Goal: Task Accomplishment & Management: Complete application form

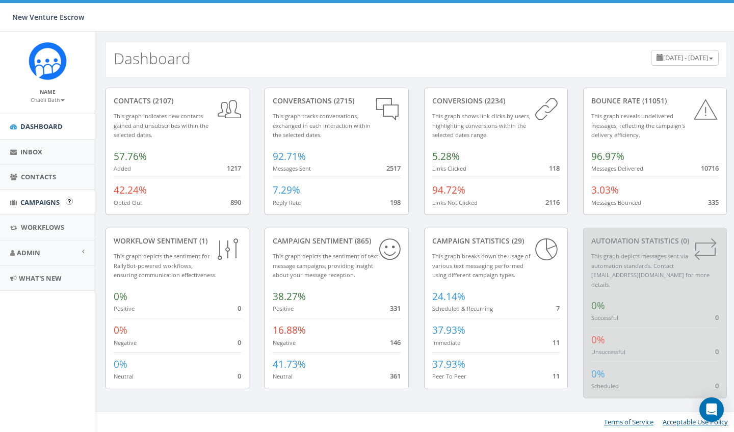
click at [47, 202] on span "Campaigns" at bounding box center [39, 202] width 39 height 9
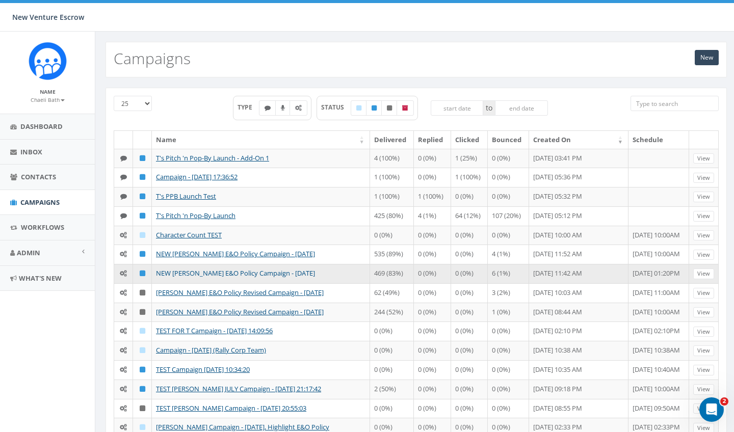
click at [231, 276] on link "NEW [PERSON_NAME] E&O Policy Campaign - [DATE]" at bounding box center [235, 273] width 159 height 9
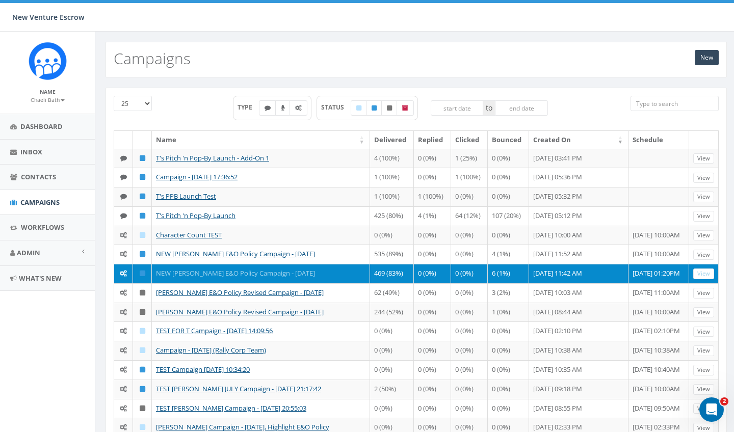
click at [217, 274] on link "NEW [PERSON_NAME] E&O Policy Campaign - [DATE]" at bounding box center [235, 273] width 159 height 9
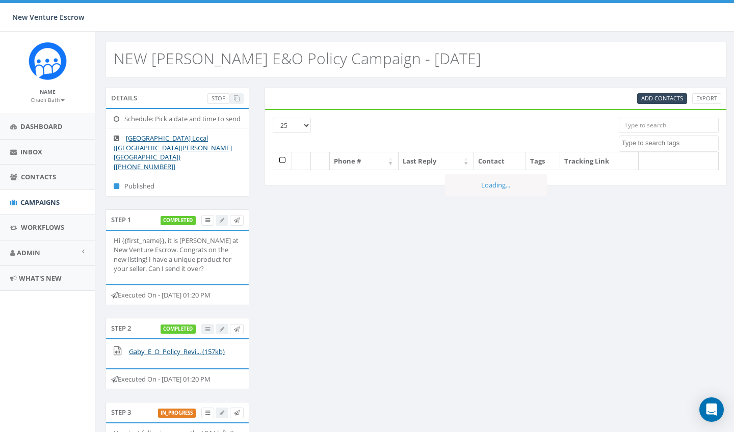
select select
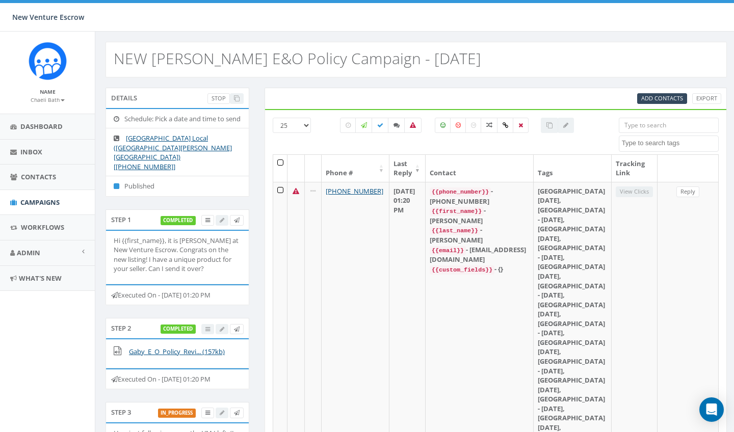
select select
click at [656, 97] on span "Add Contacts" at bounding box center [662, 98] width 42 height 8
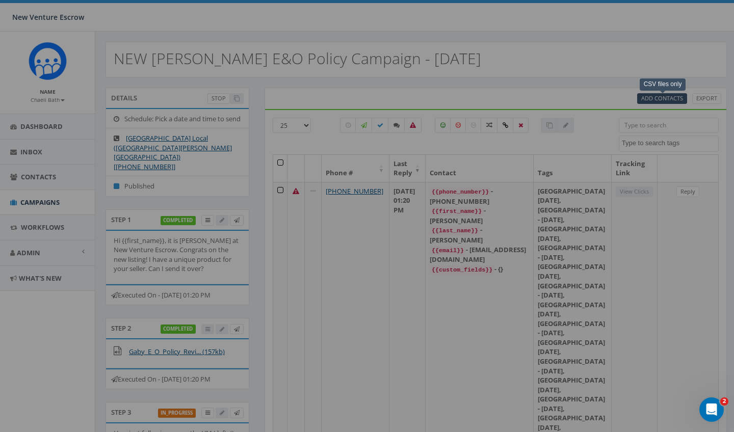
select select
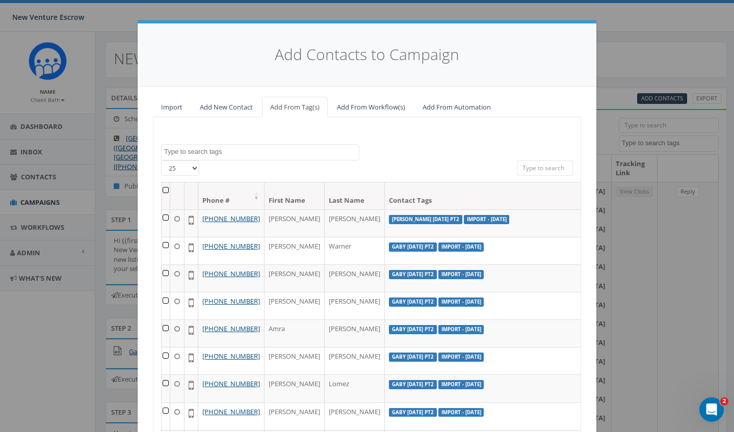
click at [171, 111] on link "Import" at bounding box center [172, 107] width 38 height 21
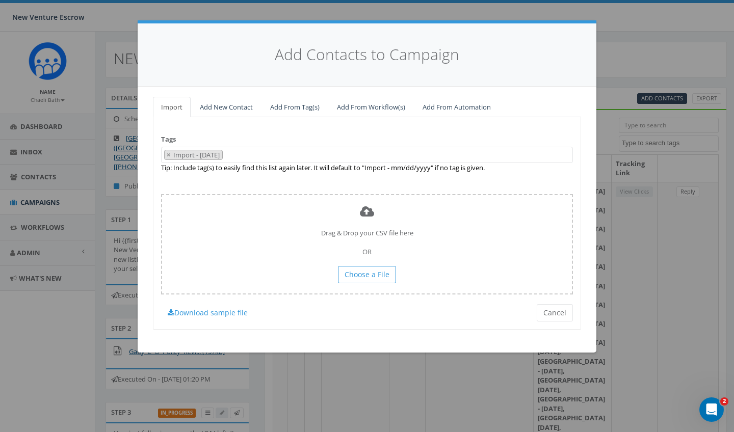
click at [261, 157] on span "× Import - 08/18/2025" at bounding box center [367, 155] width 412 height 17
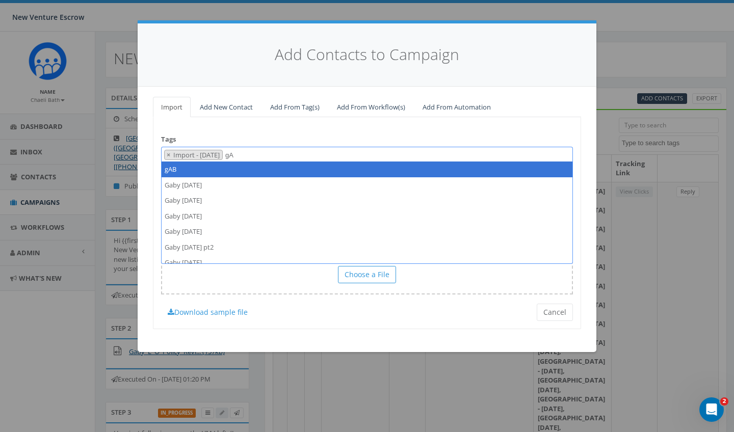
type textarea "g"
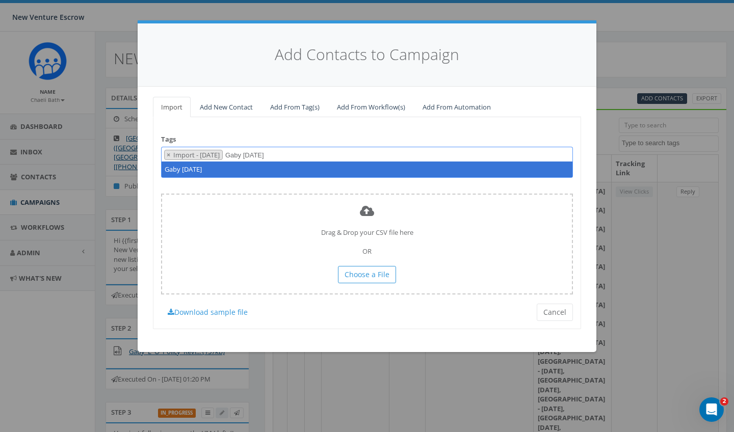
type textarea "Gaby [DATE]"
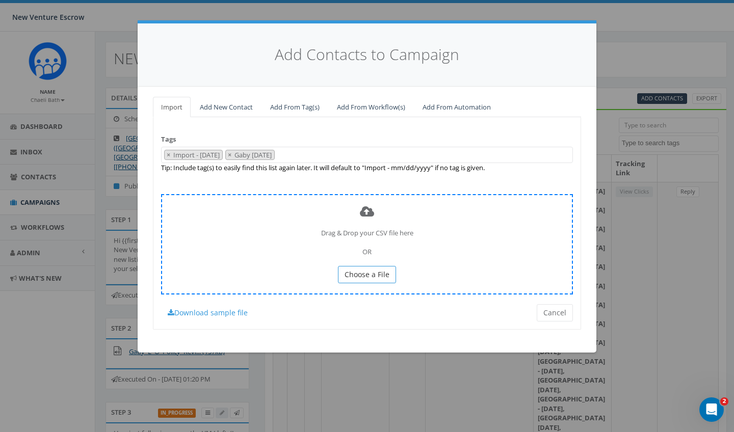
click at [358, 270] on span "Choose a File" at bounding box center [367, 275] width 45 height 10
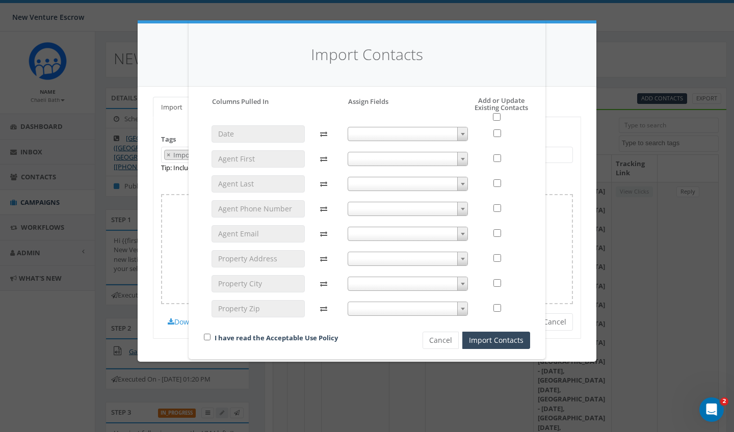
click at [405, 161] on span at bounding box center [408, 159] width 121 height 14
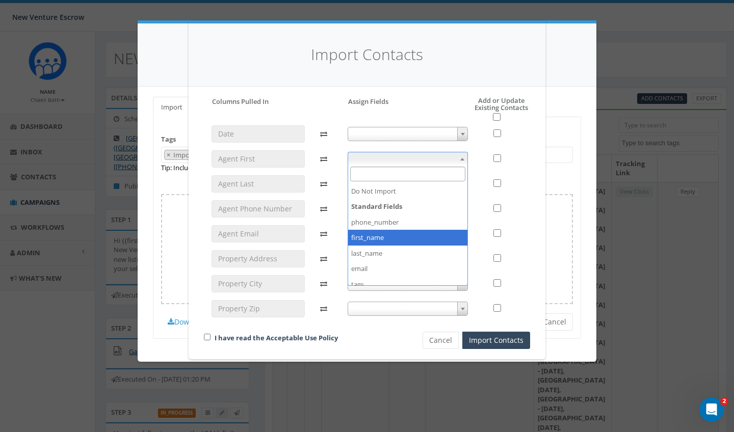
select select "first_name"
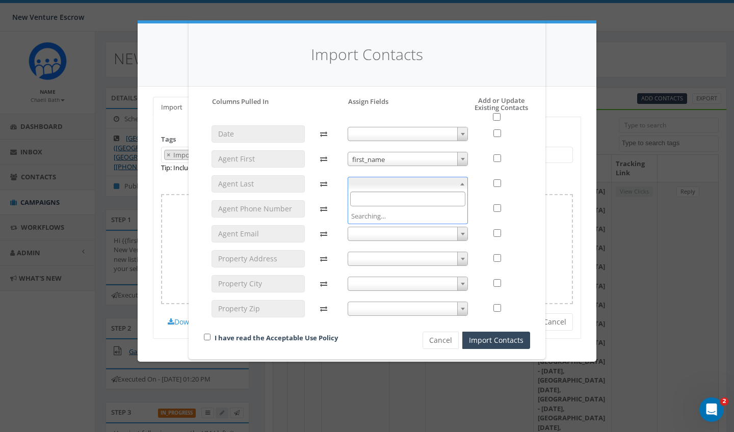
click at [383, 182] on span at bounding box center [408, 184] width 121 height 14
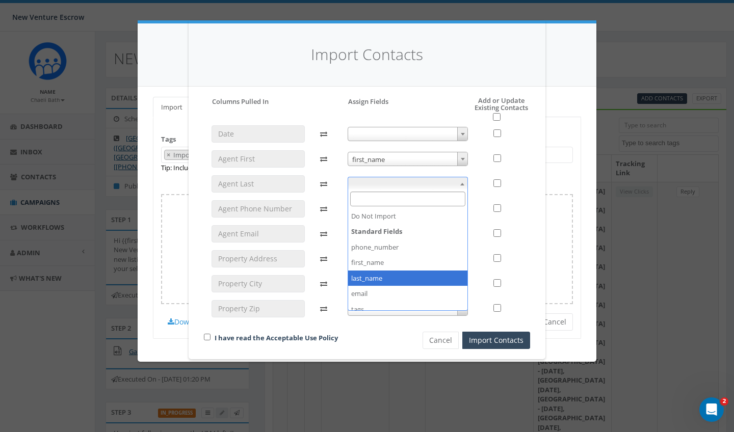
select select "last_name"
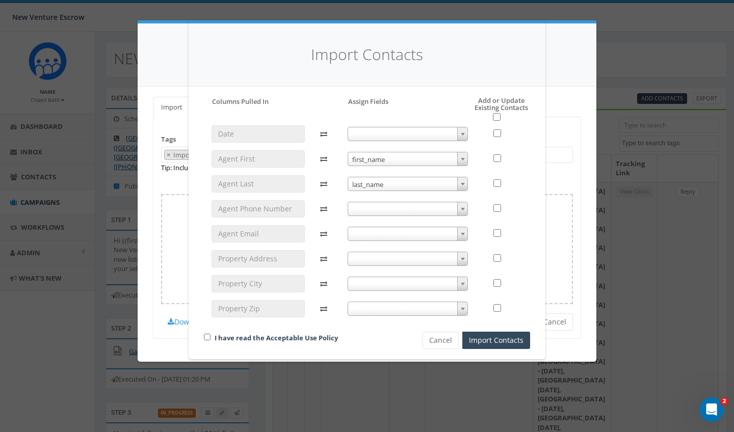
click at [375, 213] on span at bounding box center [408, 209] width 121 height 14
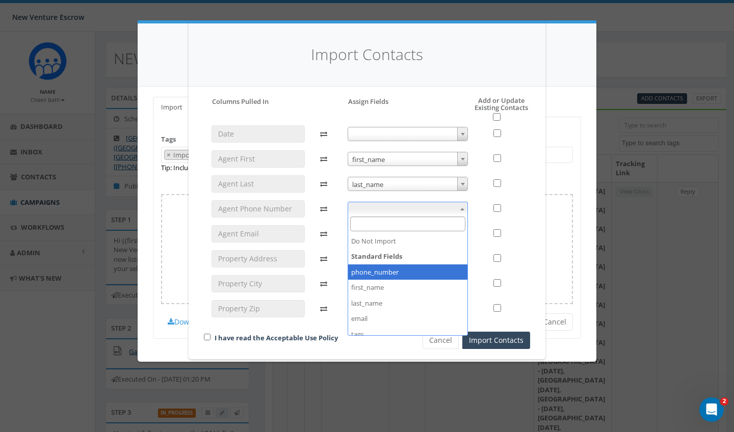
select select "phone_number"
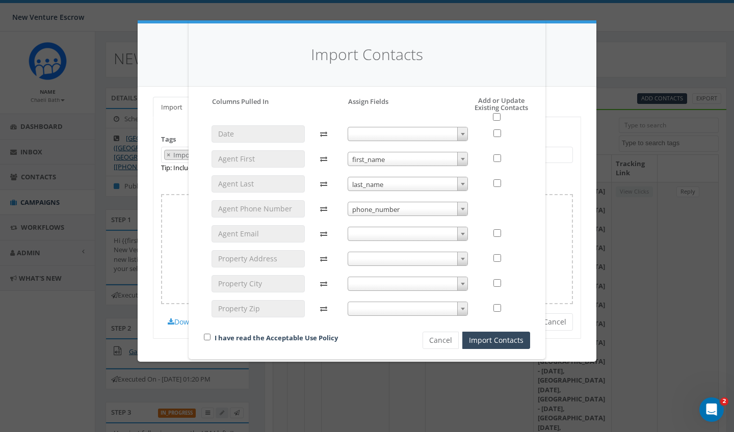
click at [372, 233] on span at bounding box center [408, 234] width 121 height 14
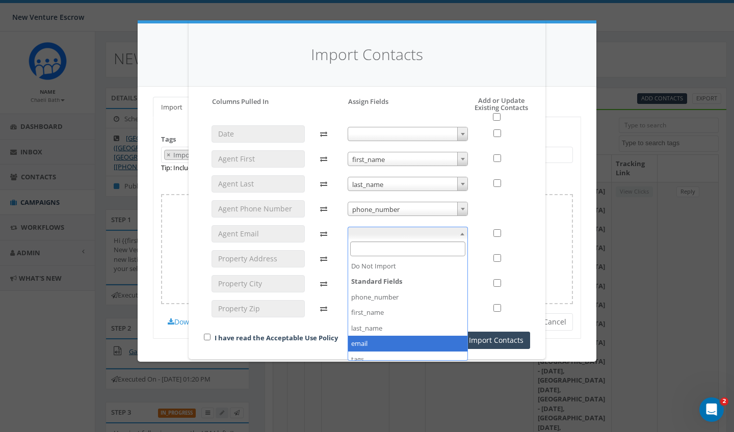
select select "email"
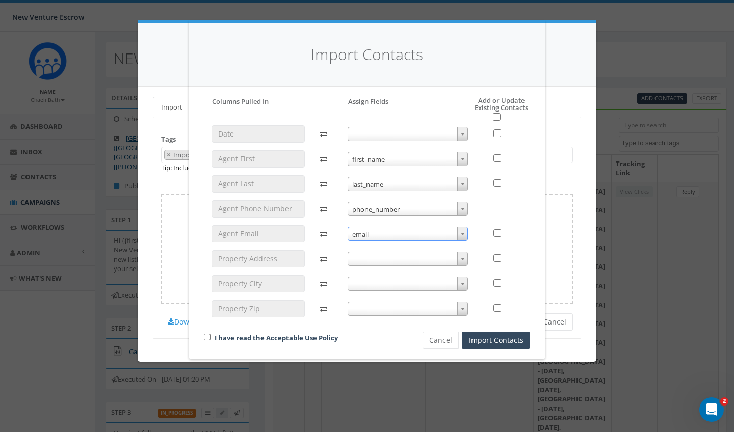
scroll to position [6, 0]
click at [497, 119] on input "checkbox" at bounding box center [497, 117] width 8 height 8
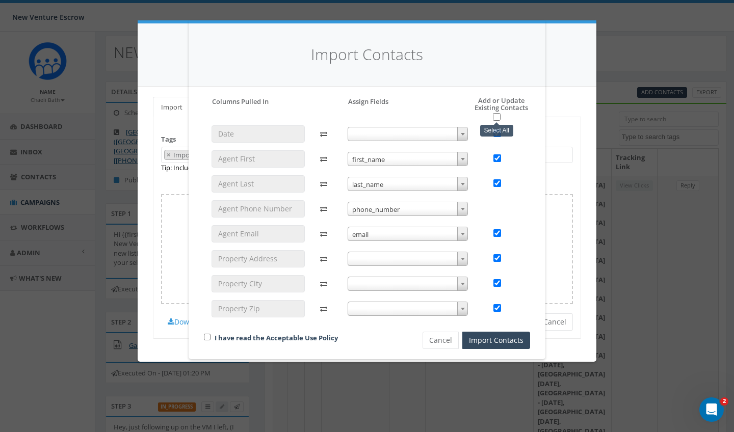
checkbox input "true"
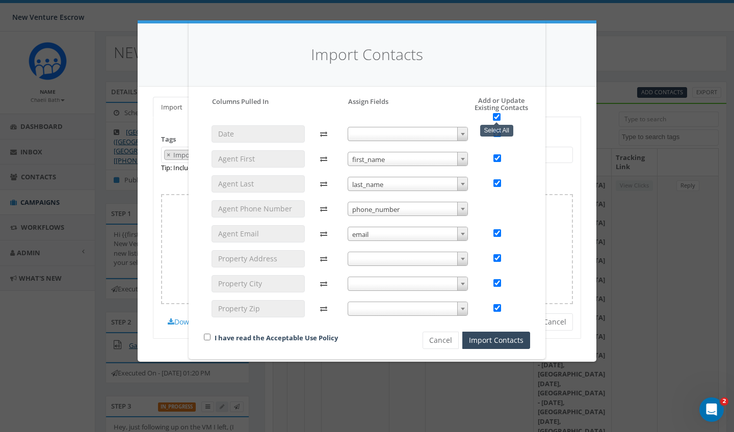
checkbox input "true"
click at [208, 339] on div "I have read the Acceptable Use Policy" at bounding box center [295, 339] width 199 height 14
click at [208, 337] on input "checkbox" at bounding box center [207, 337] width 7 height 7
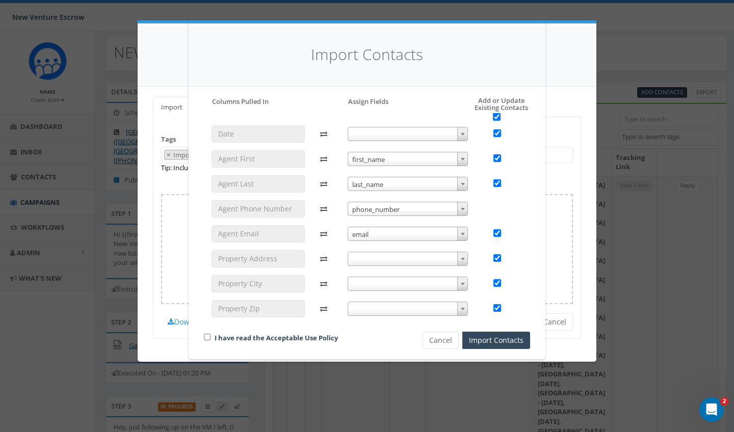
checkbox input "true"
click at [495, 341] on button "Import Contacts" at bounding box center [496, 340] width 68 height 17
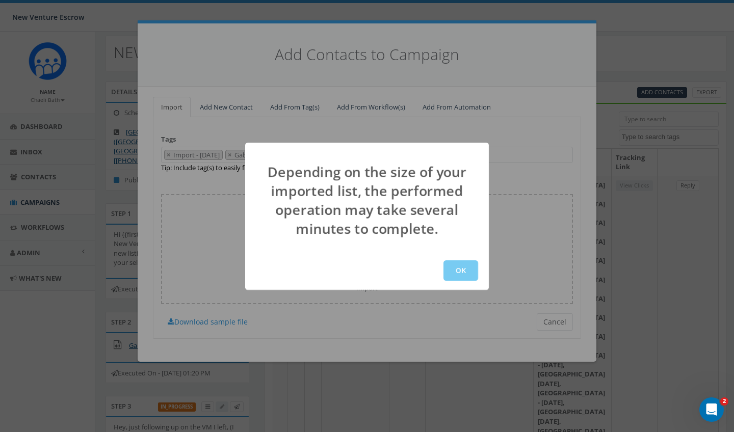
click at [453, 266] on button "OK" at bounding box center [460, 270] width 35 height 20
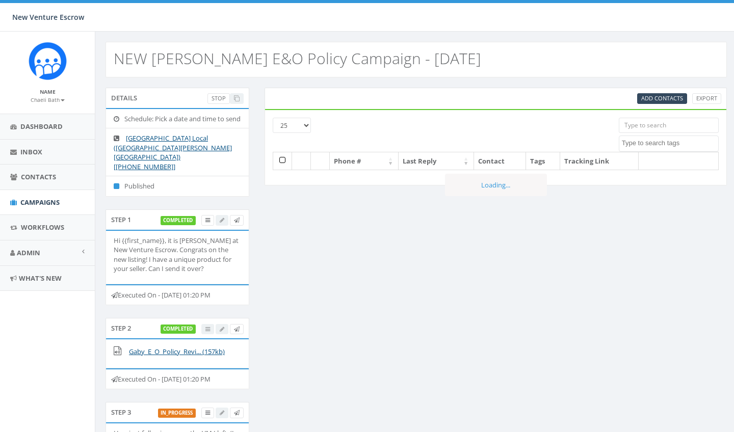
select select
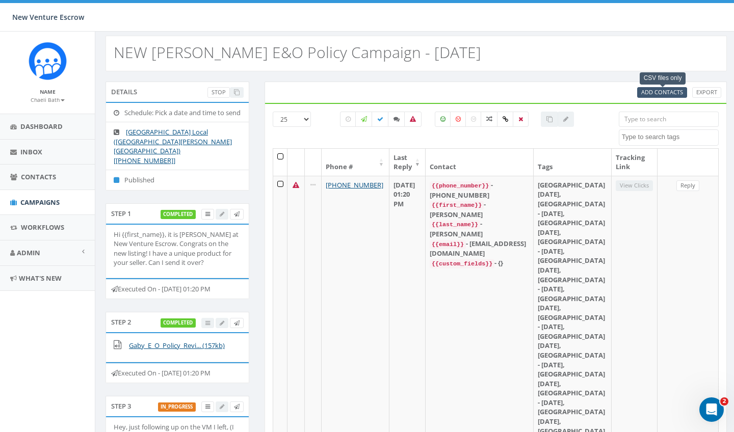
click at [651, 94] on span "Add Contacts" at bounding box center [662, 92] width 42 height 8
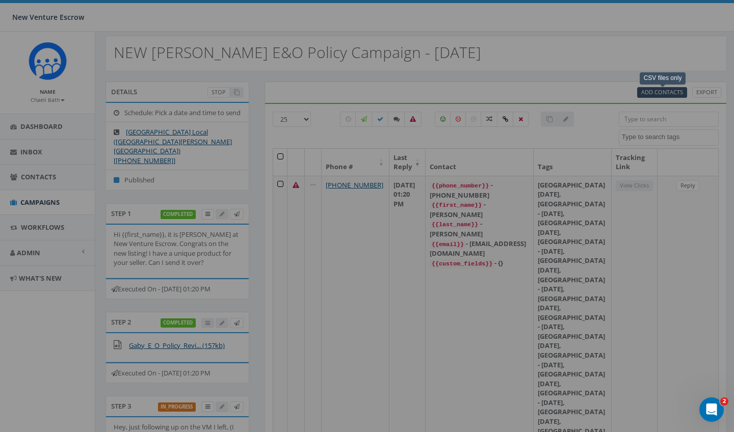
select select
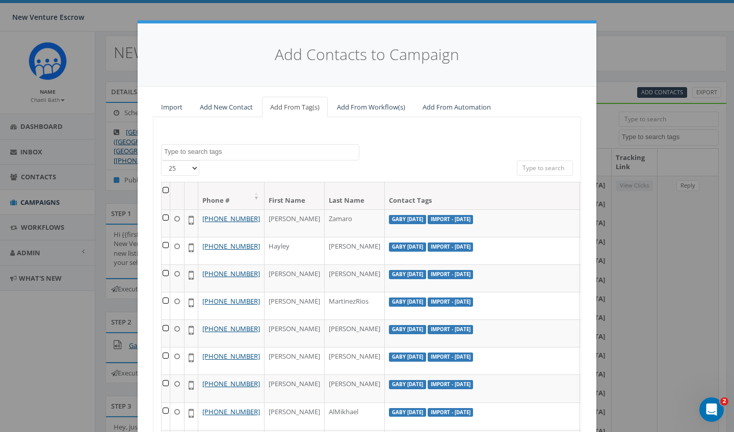
click at [256, 152] on textarea "Search" at bounding box center [261, 151] width 195 height 9
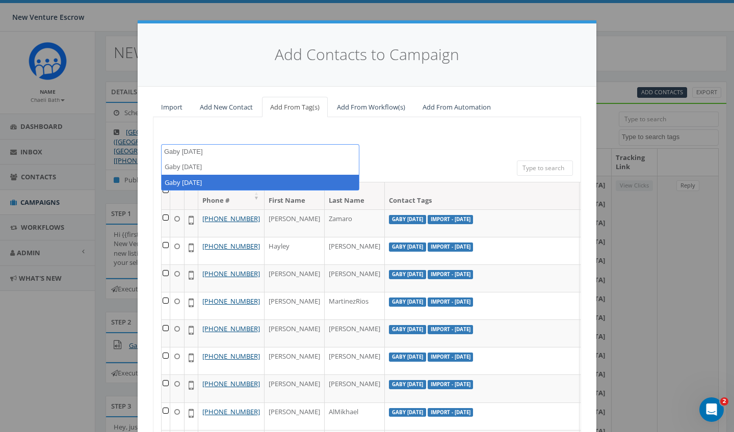
type textarea "Gaby August 18 20"
select select "Gaby [DATE]"
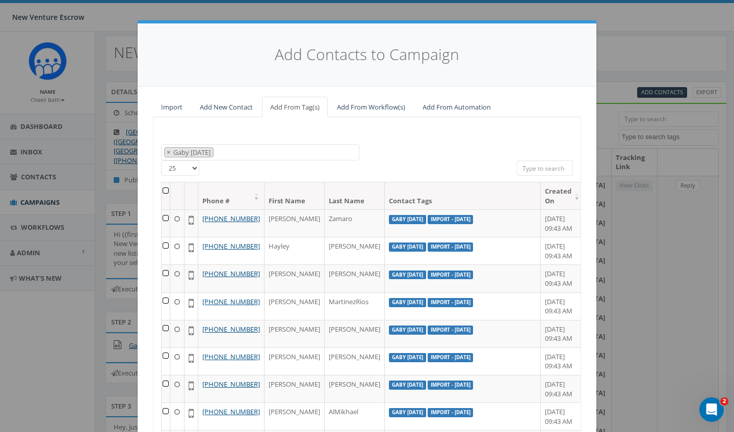
click at [165, 189] on th at bounding box center [166, 195] width 9 height 27
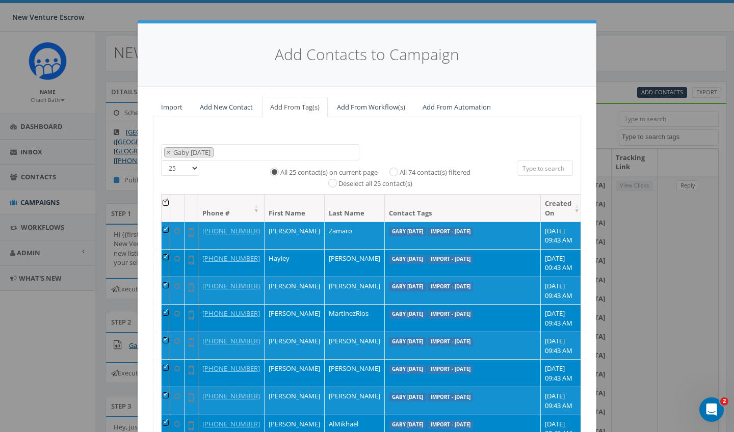
click at [395, 170] on input "All 74 contact(s) filtered" at bounding box center [396, 171] width 7 height 7
radio input "true"
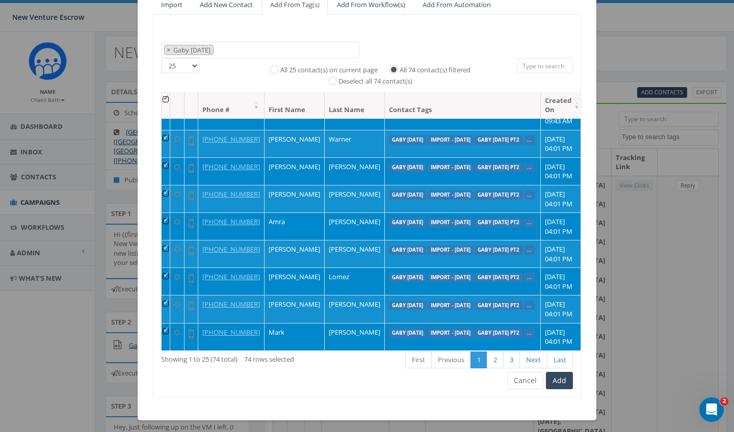
scroll to position [233, 0]
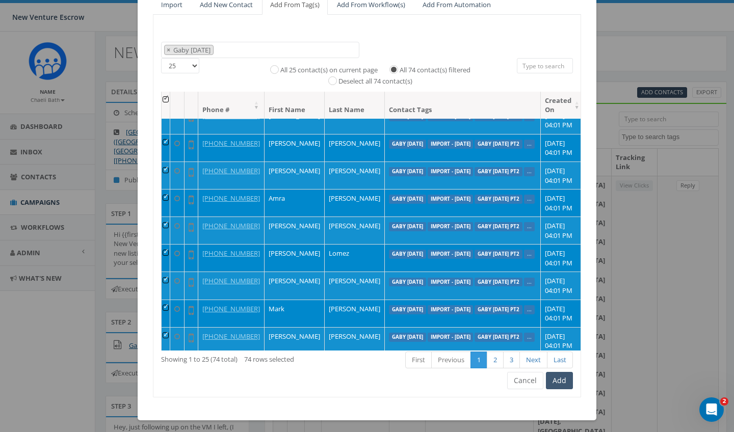
click at [560, 379] on button "Add" at bounding box center [559, 380] width 27 height 17
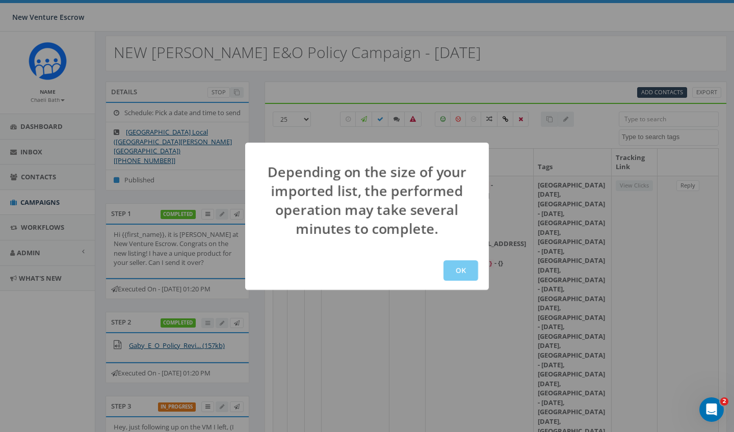
click at [471, 269] on button "OK" at bounding box center [460, 270] width 35 height 20
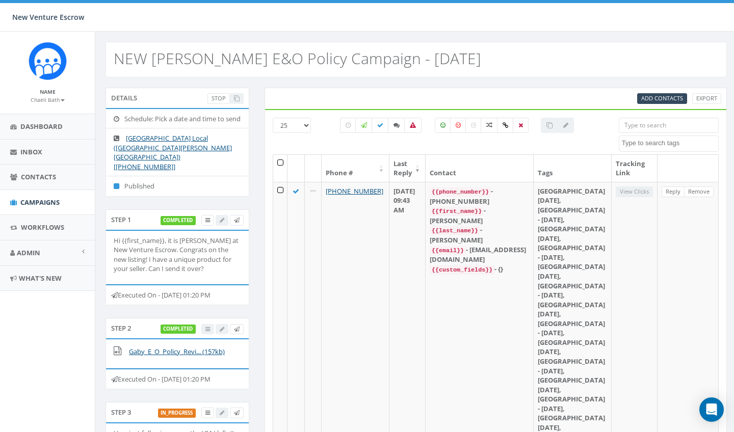
select select
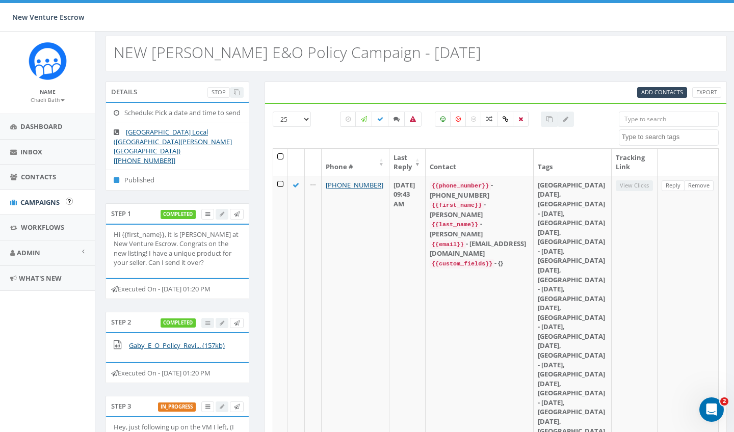
click at [42, 198] on span "Campaigns" at bounding box center [39, 202] width 39 height 9
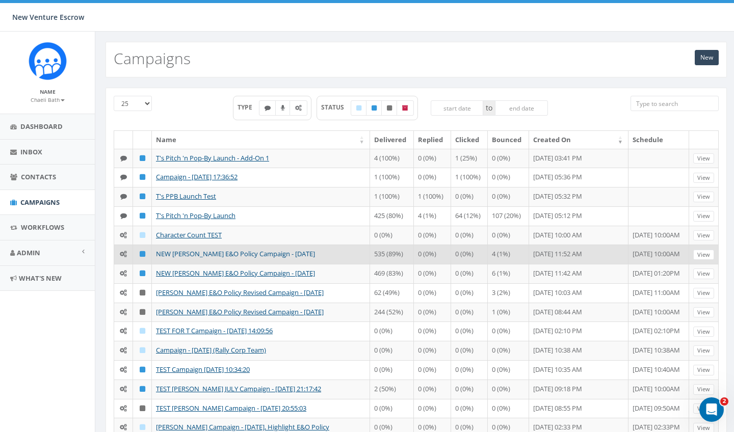
click at [194, 254] on link "NEW [PERSON_NAME] E&O Policy Campaign - [DATE]" at bounding box center [235, 253] width 159 height 9
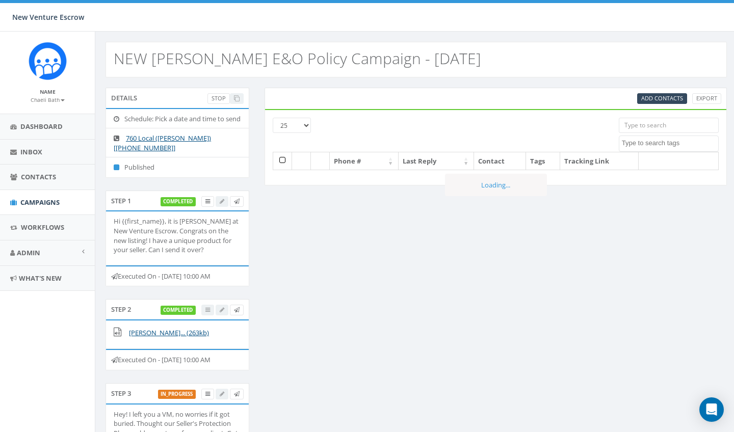
select select
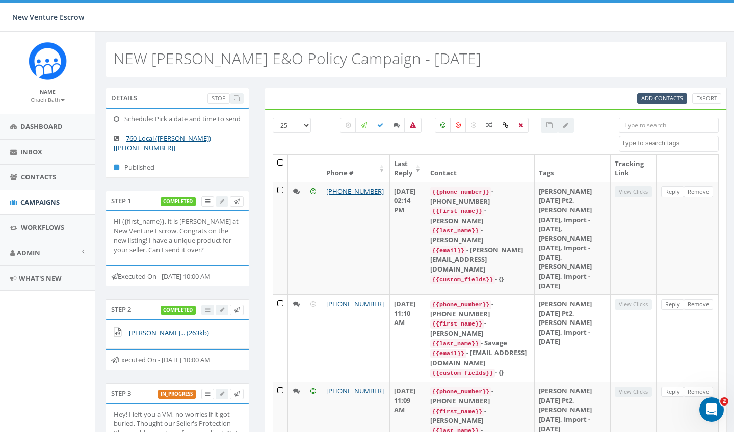
click at [650, 103] on link "Add Contacts" at bounding box center [662, 98] width 50 height 11
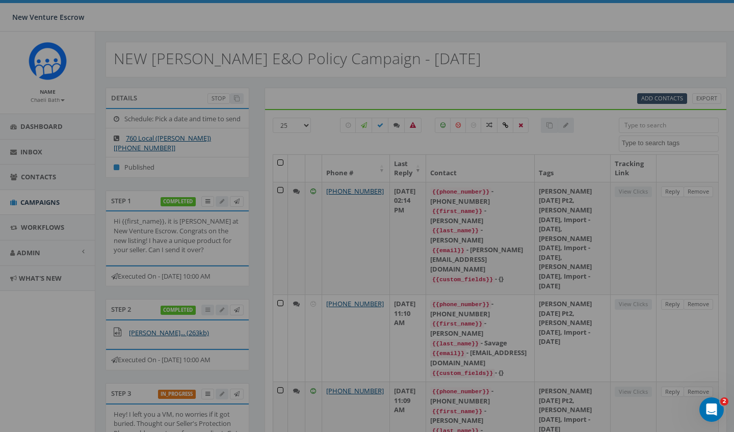
select select
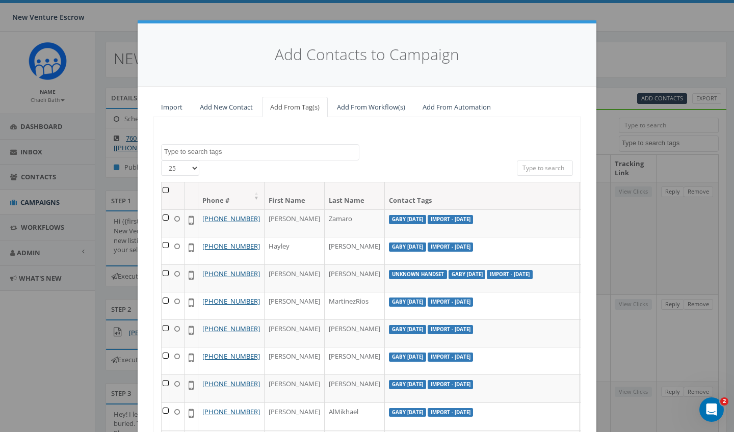
click at [165, 107] on link "Import" at bounding box center [172, 107] width 38 height 21
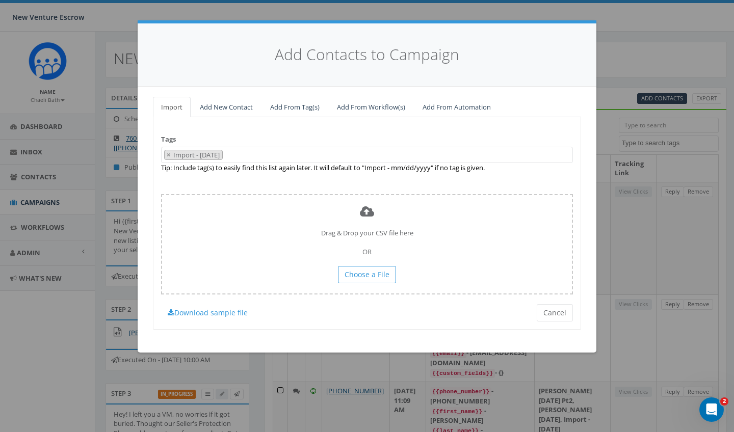
click at [277, 155] on span "× Import - 08/18/2025" at bounding box center [367, 155] width 412 height 17
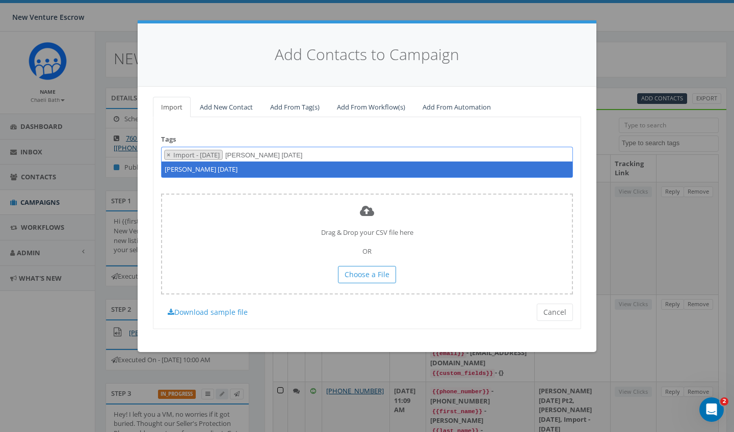
type textarea "[PERSON_NAME] [DATE]"
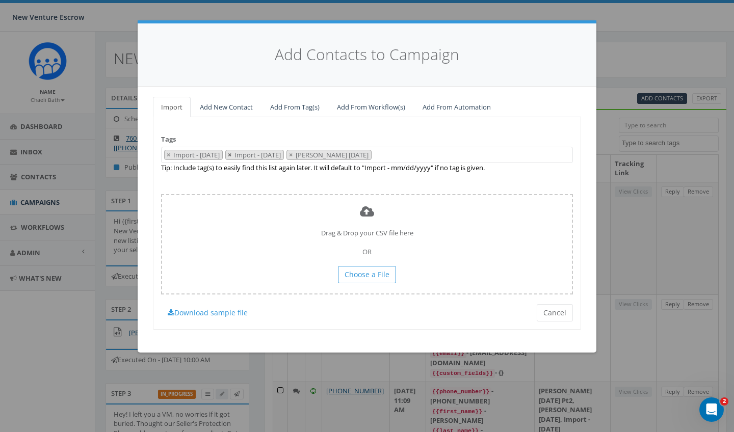
click at [233, 153] on button "×" at bounding box center [230, 155] width 8 height 10
click at [336, 122] on div "Tags Import - 08/18/2025 2024/11/12 Aliso Viejo Anza Auburn Auto-Bot Banning Be…" at bounding box center [367, 223] width 428 height 212
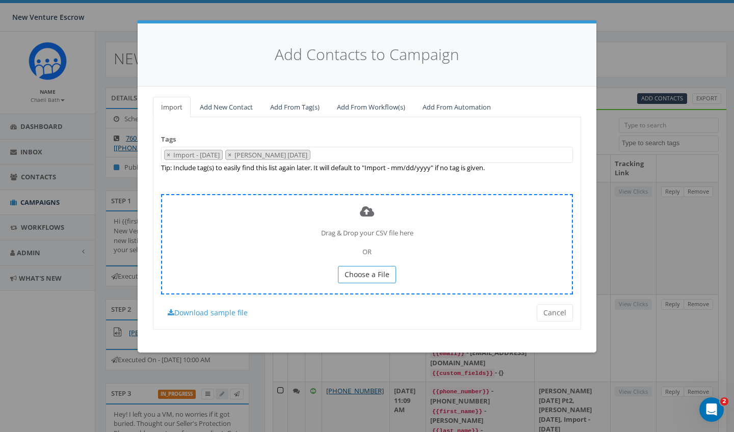
click at [358, 275] on button "Choose a File" at bounding box center [367, 274] width 58 height 17
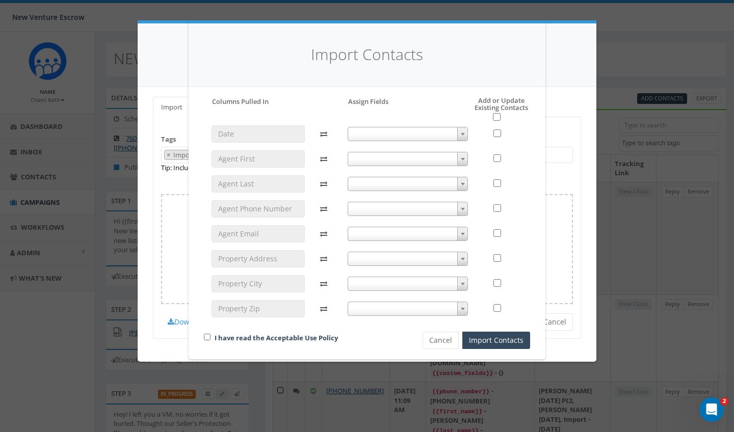
click at [370, 159] on span at bounding box center [408, 159] width 121 height 14
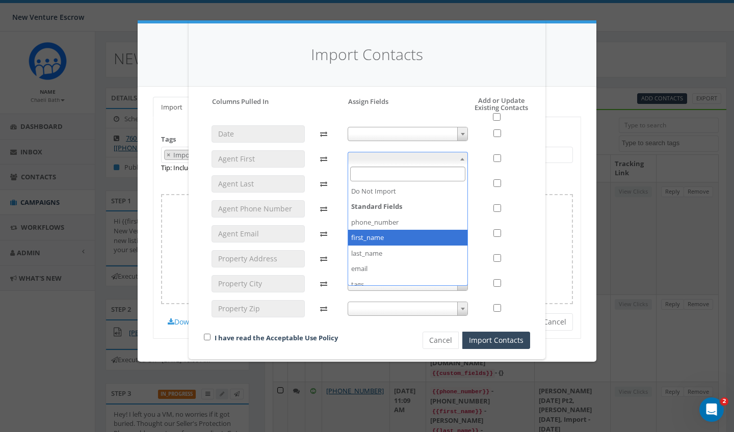
select select "first_name"
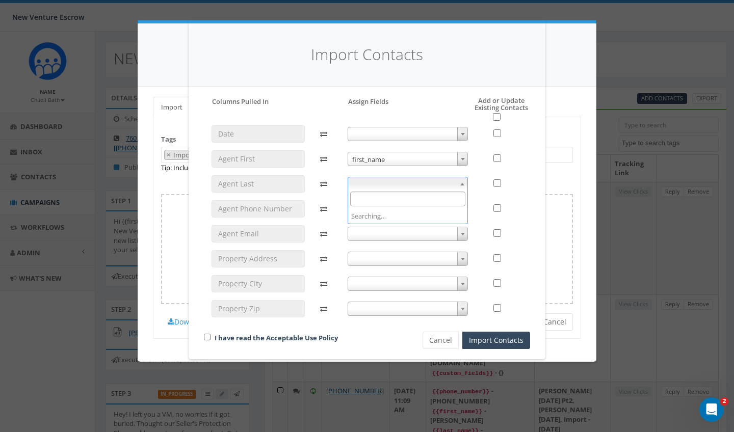
click at [364, 187] on span at bounding box center [408, 184] width 121 height 14
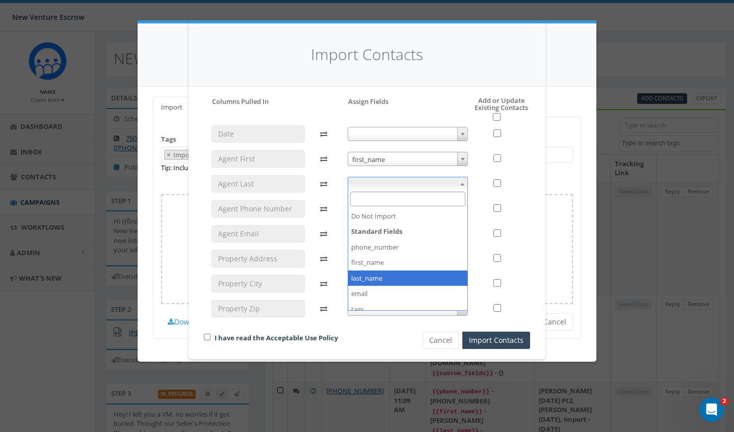
select select "last_name"
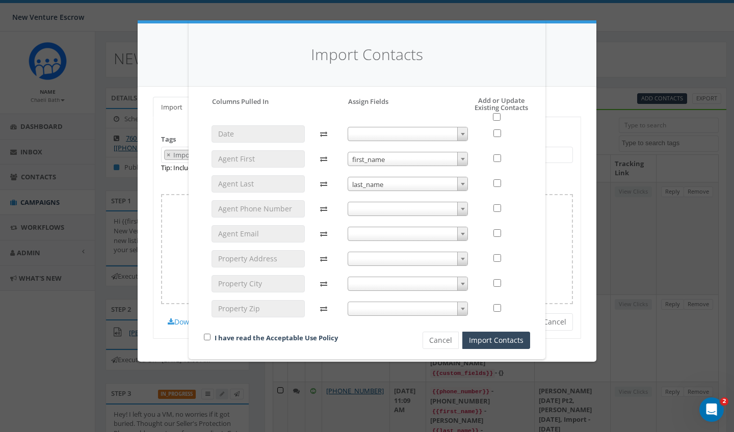
click at [370, 204] on span at bounding box center [408, 209] width 121 height 14
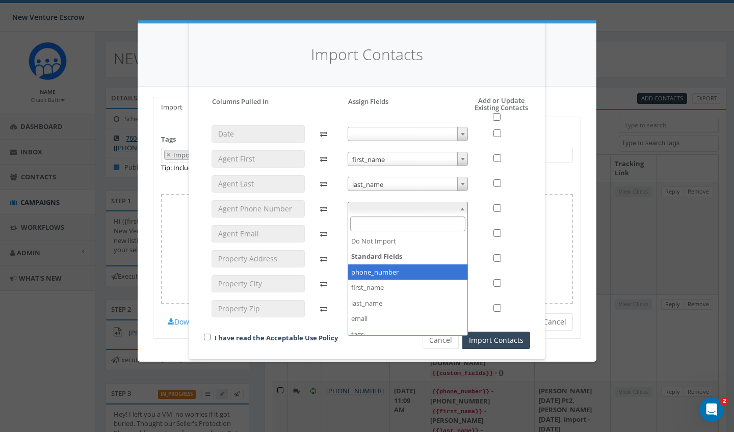
select select "phone_number"
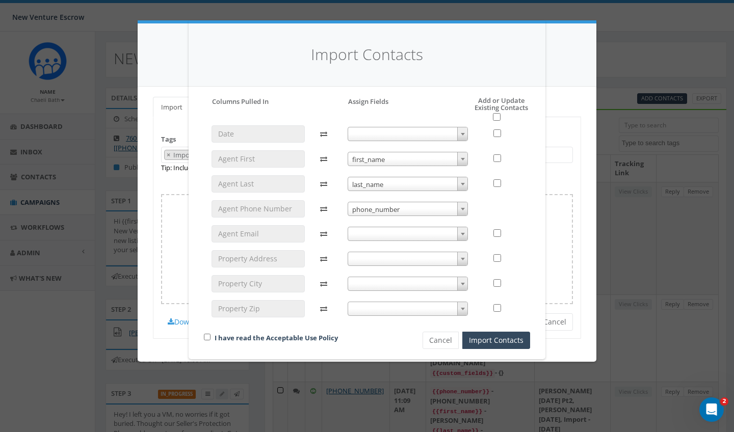
click at [374, 229] on span at bounding box center [408, 234] width 121 height 14
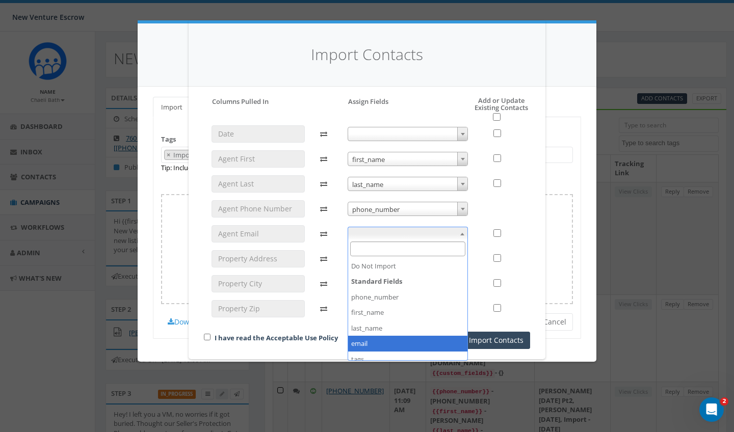
select select "email"
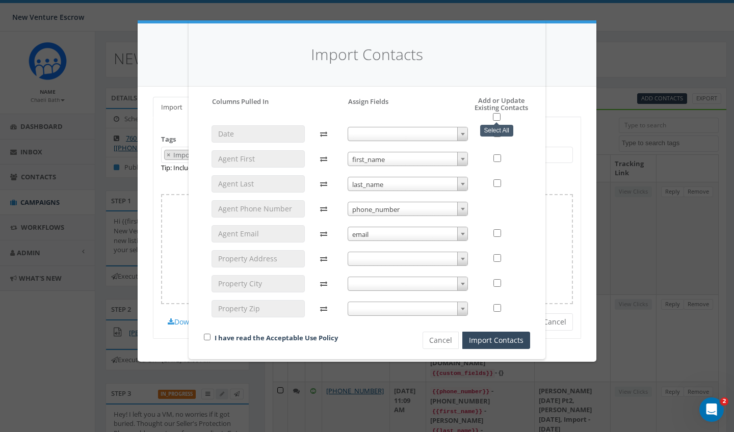
click at [497, 120] on input "checkbox" at bounding box center [497, 117] width 8 height 8
checkbox input "true"
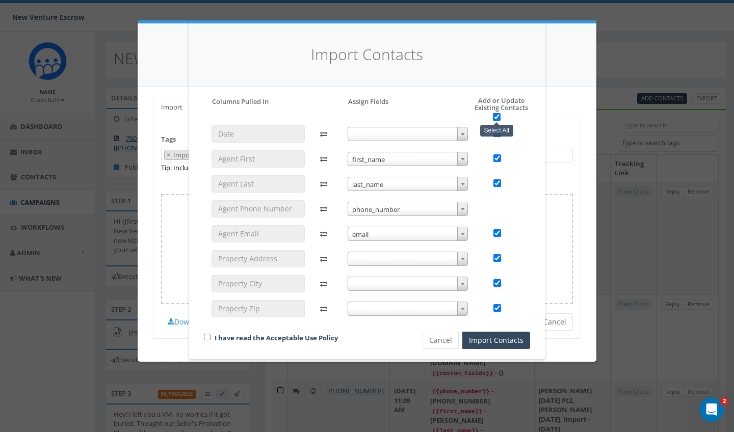
checkbox input "true"
click at [206, 341] on div "I have read the Acceptable Use Policy" at bounding box center [295, 339] width 199 height 14
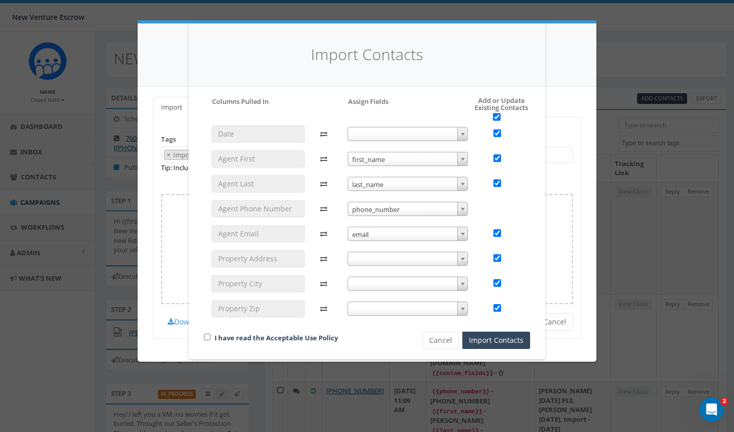
click at [206, 334] on input "checkbox" at bounding box center [207, 337] width 7 height 7
checkbox input "true"
click at [513, 338] on button "Import Contacts" at bounding box center [496, 340] width 68 height 17
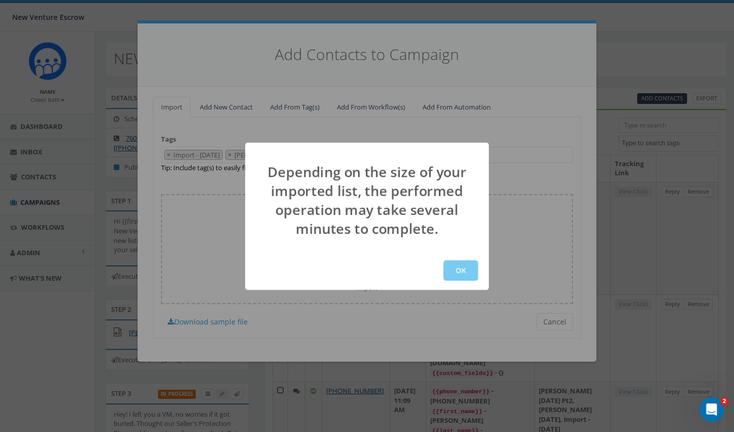
click at [456, 279] on button "OK" at bounding box center [460, 270] width 35 height 20
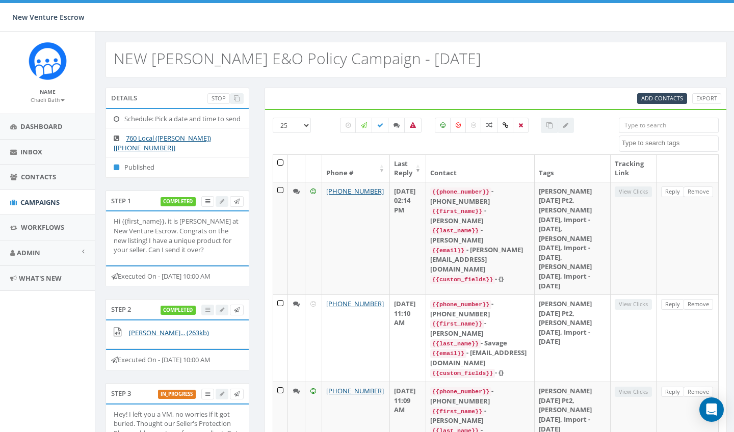
select select
click at [655, 98] on span "Add Contacts" at bounding box center [662, 98] width 42 height 8
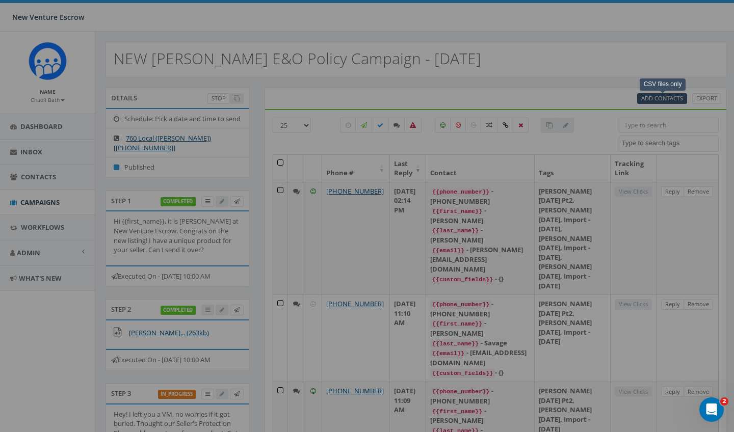
select select
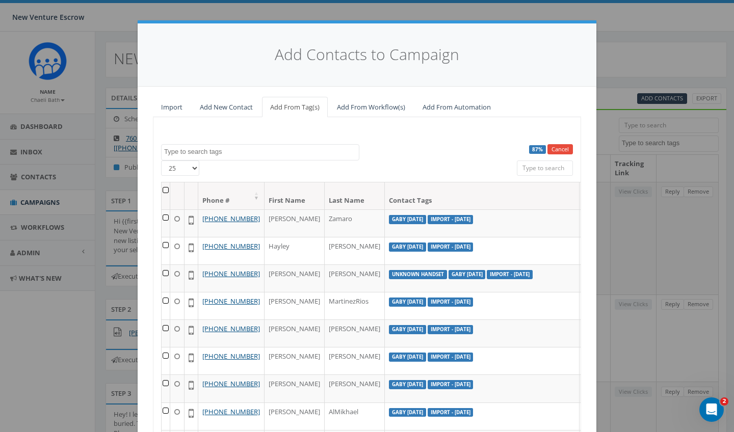
click at [243, 152] on textarea "Search" at bounding box center [261, 151] width 195 height 9
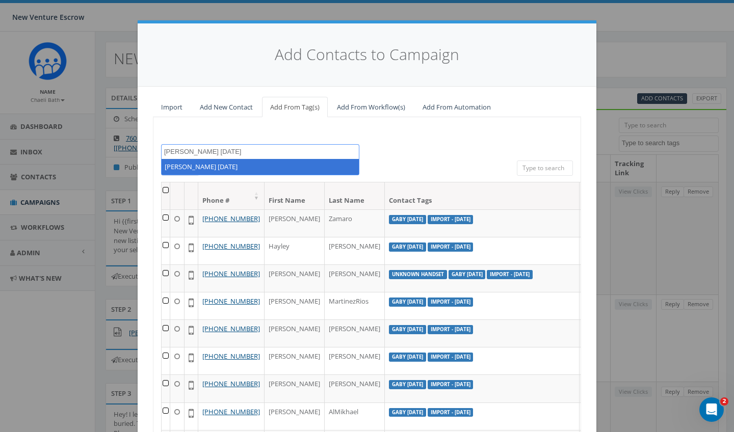
type textarea "[PERSON_NAME] [DATE]"
select select "[PERSON_NAME] [DATE]"
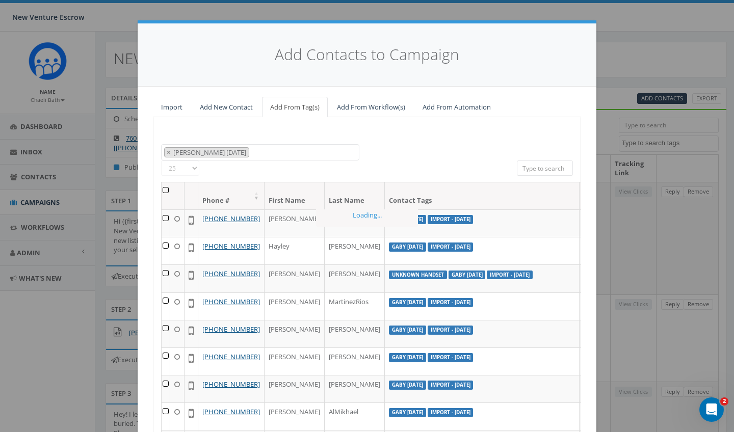
scroll to position [3046, 0]
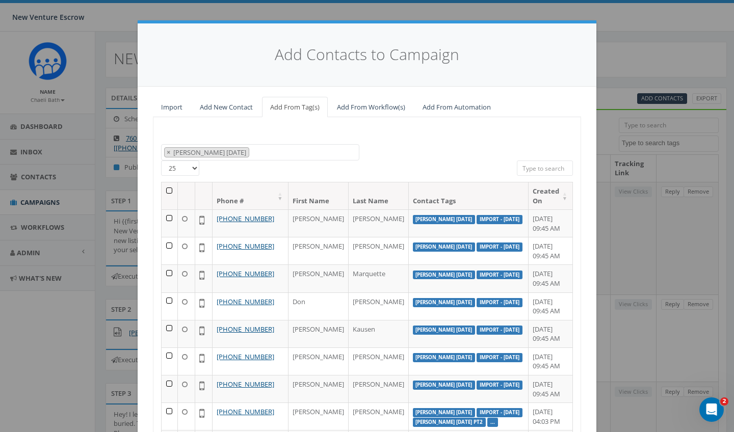
click at [163, 186] on th at bounding box center [170, 195] width 16 height 27
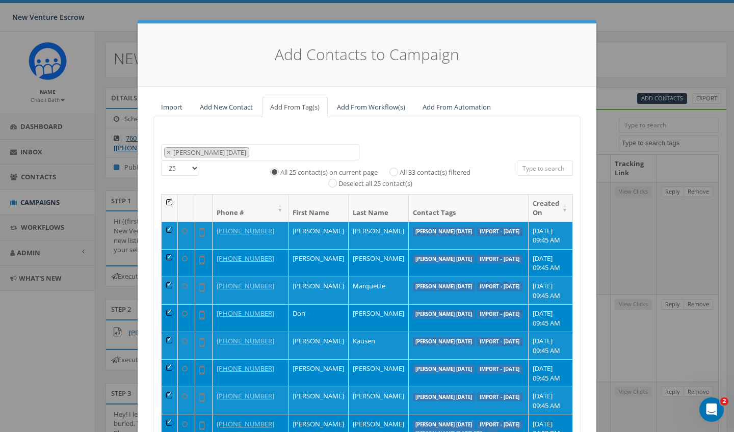
click at [390, 166] on div "All 33 contact(s) filtered" at bounding box center [427, 172] width 88 height 12
click at [398, 166] on div "All 33 contact(s) filtered" at bounding box center [427, 172] width 88 height 12
click at [393, 169] on input "All 33 contact(s) filtered" at bounding box center [396, 171] width 7 height 7
radio input "true"
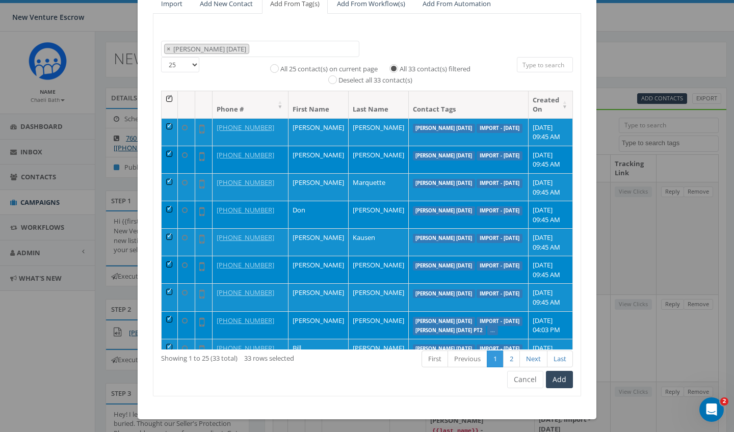
scroll to position [102, 0]
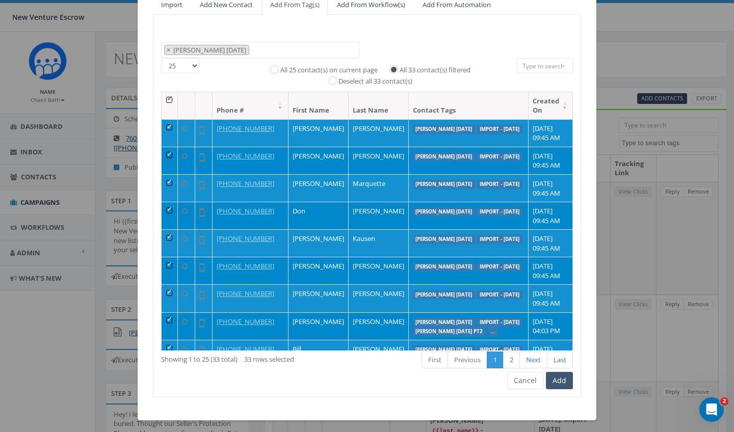
click at [562, 382] on button "Add" at bounding box center [559, 380] width 27 height 17
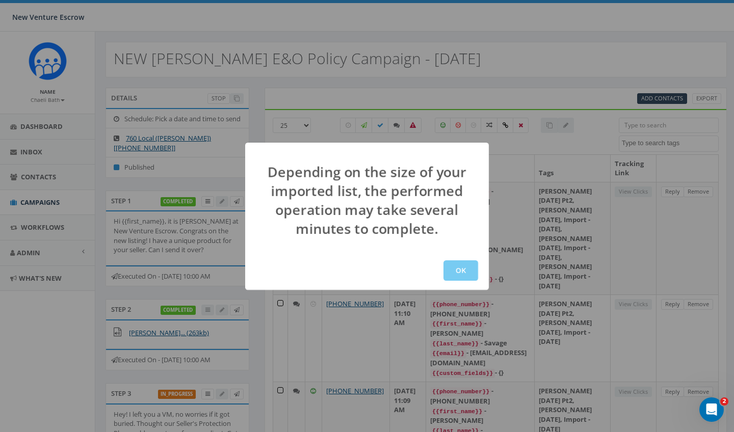
click at [459, 268] on button "OK" at bounding box center [460, 270] width 35 height 20
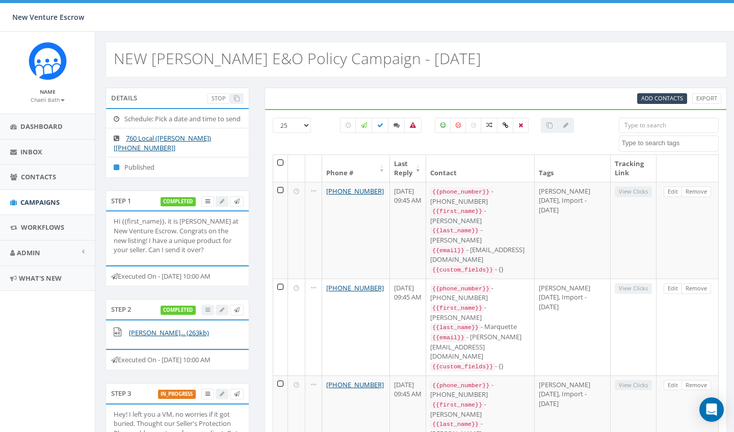
select select
click at [47, 103] on link "Chaeli Bath" at bounding box center [48, 99] width 34 height 9
click at [39, 125] on link "Sign Out" at bounding box center [51, 128] width 81 height 13
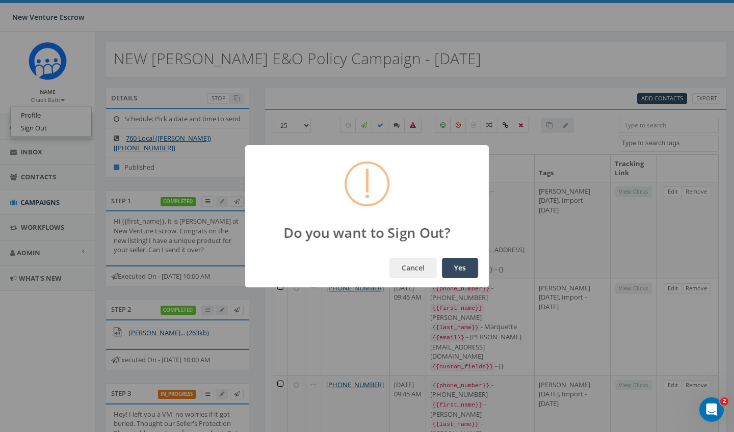
click at [468, 272] on button "Yes" at bounding box center [460, 268] width 36 height 20
